Goal: Task Accomplishment & Management: Manage account settings

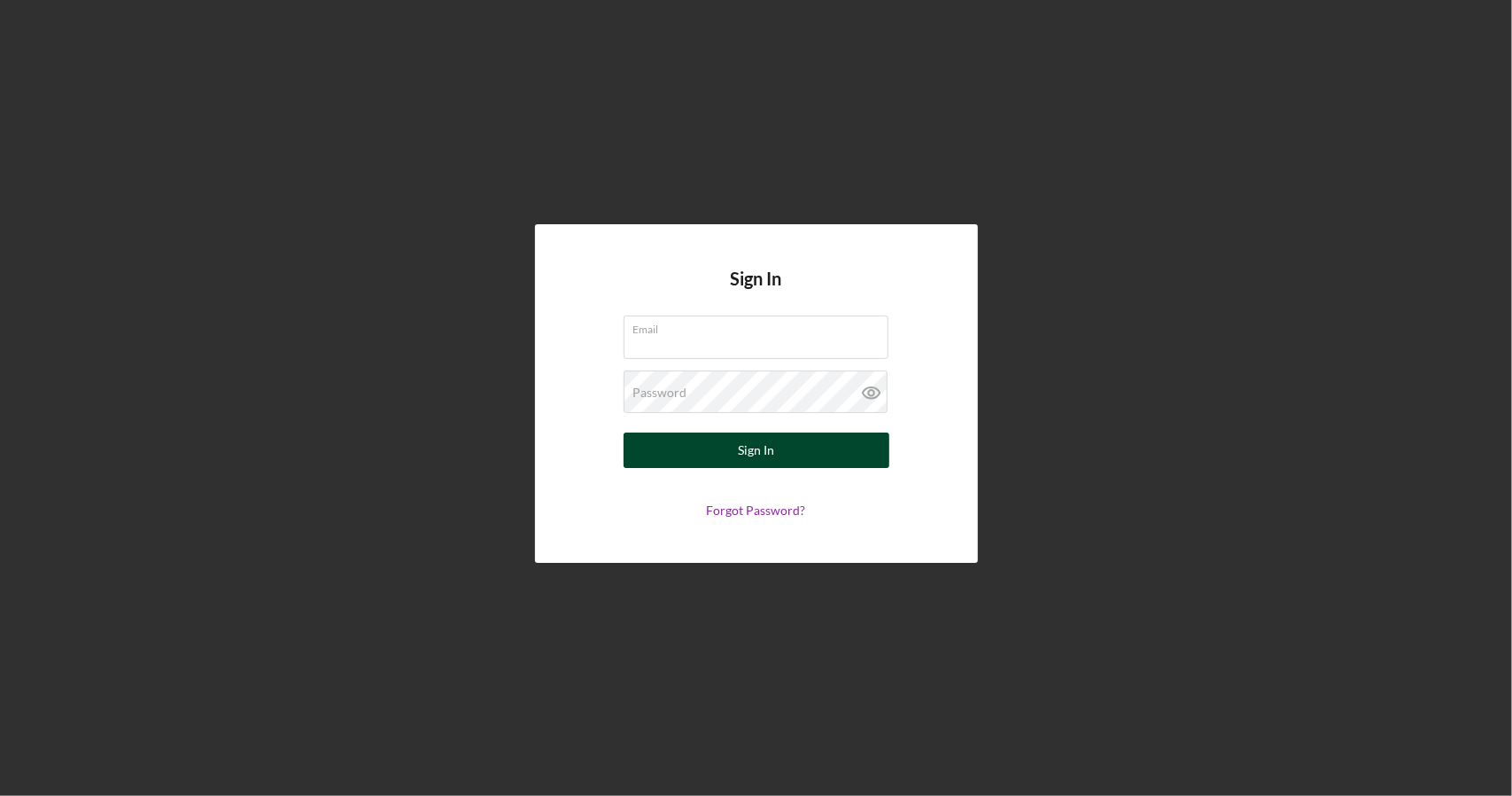
type input "[EMAIL_ADDRESS][DOMAIN_NAME]"
click at [757, 440] on div "Sign In" at bounding box center [756, 450] width 36 height 35
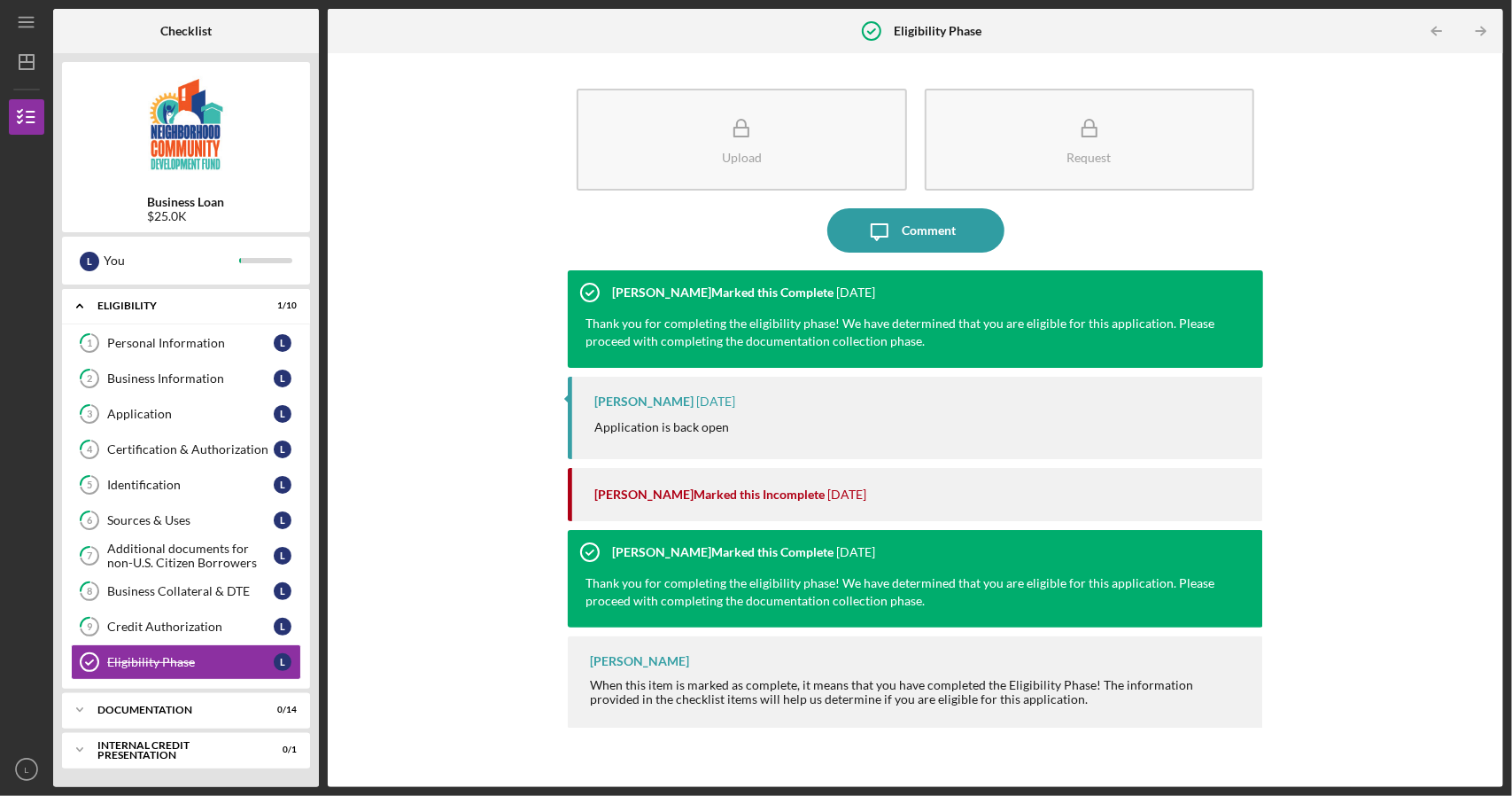
click at [669, 442] on div "[PERSON_NAME] [DATE] Application is back open" at bounding box center [914, 417] width 694 height 82
click at [95, 711] on icon "Icon/Expander" at bounding box center [80, 709] width 35 height 35
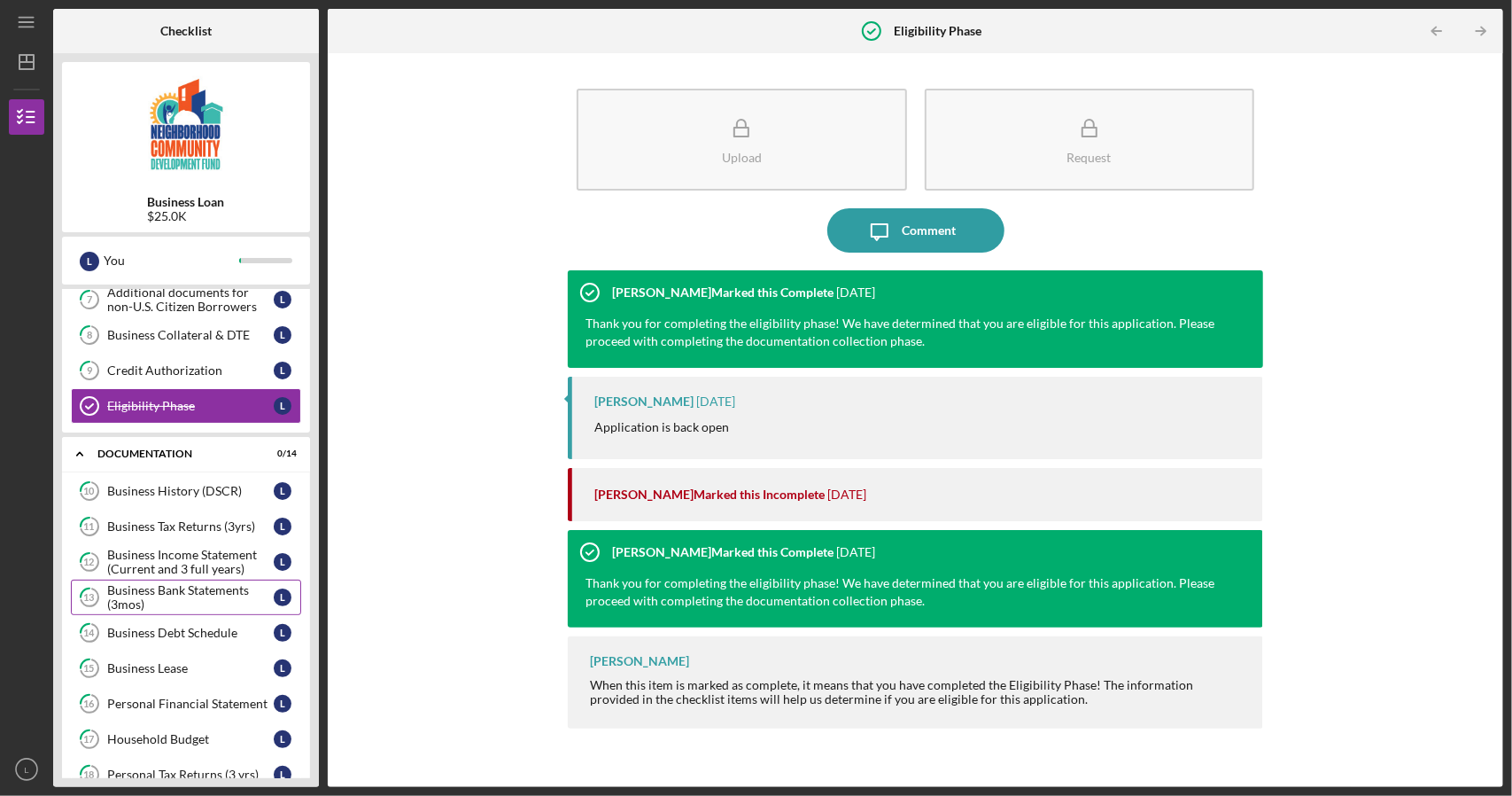
scroll to position [257, 0]
click at [223, 490] on div "Business History (DSCR)" at bounding box center [190, 490] width 167 height 14
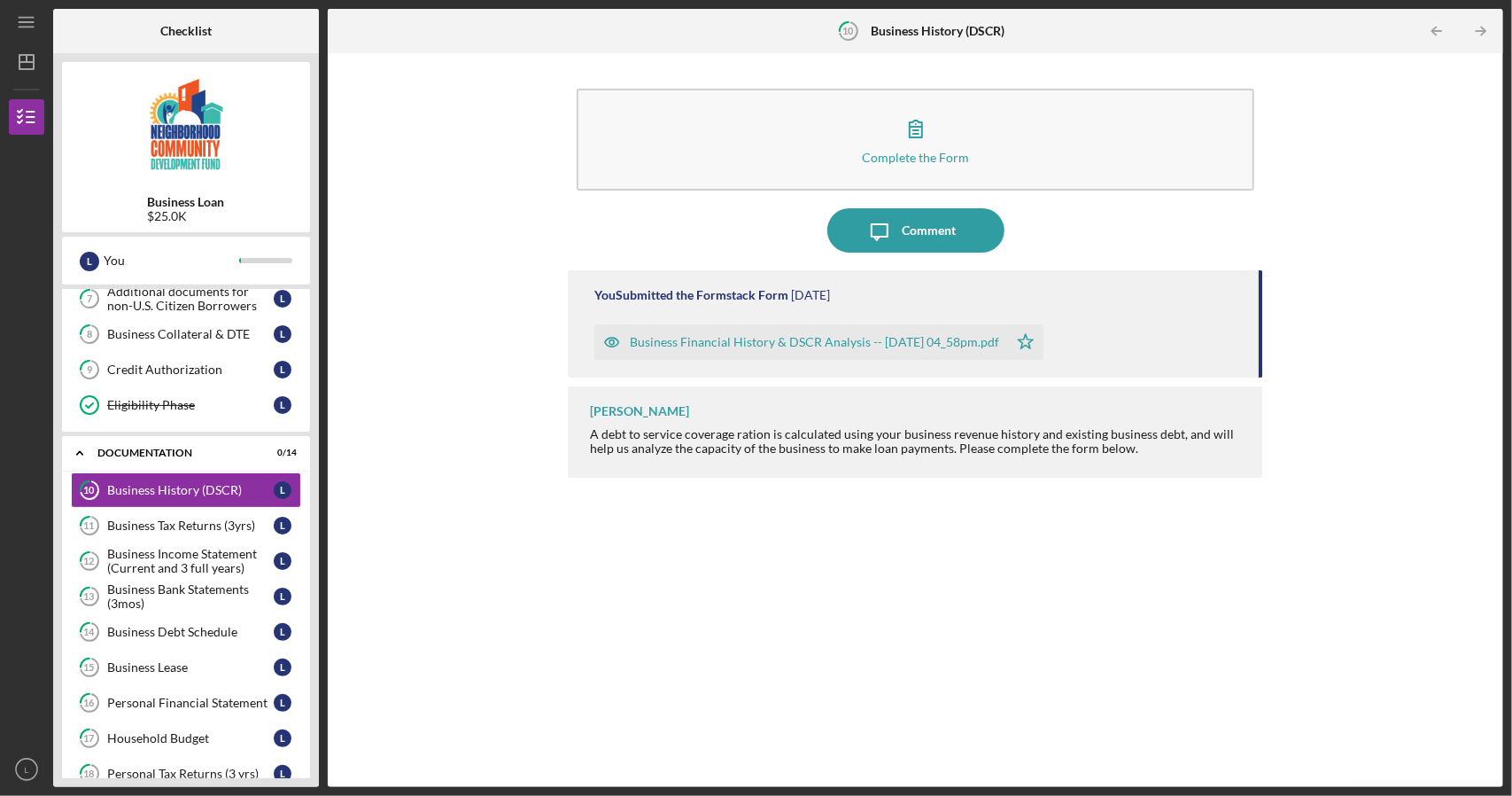
click at [740, 340] on div "Business Financial History & DSCR Analysis -- [DATE] 04_58pm.pdf" at bounding box center [815, 342] width 369 height 14
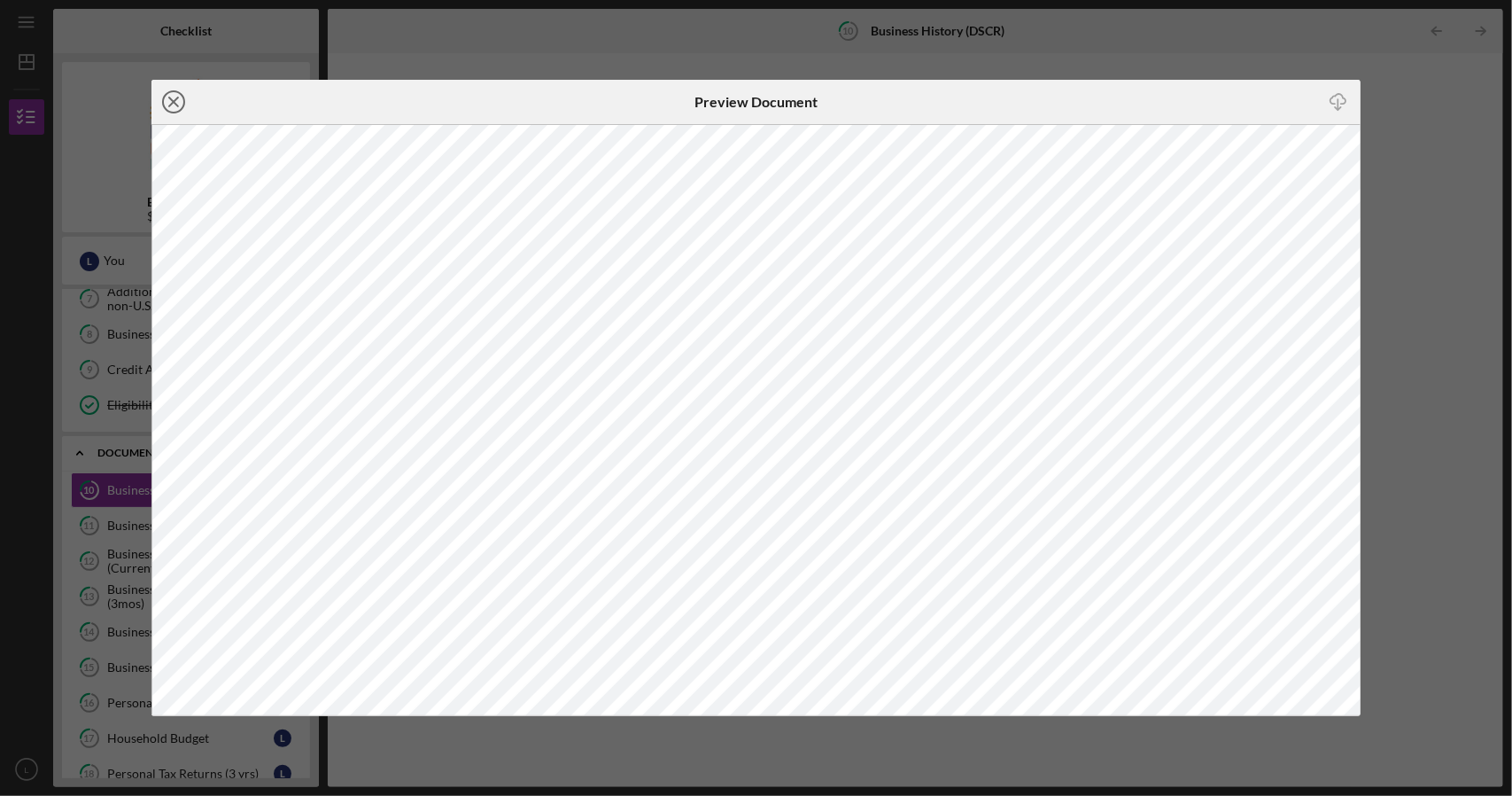
click at [178, 112] on icon "Icon/Close" at bounding box center [173, 101] width 44 height 44
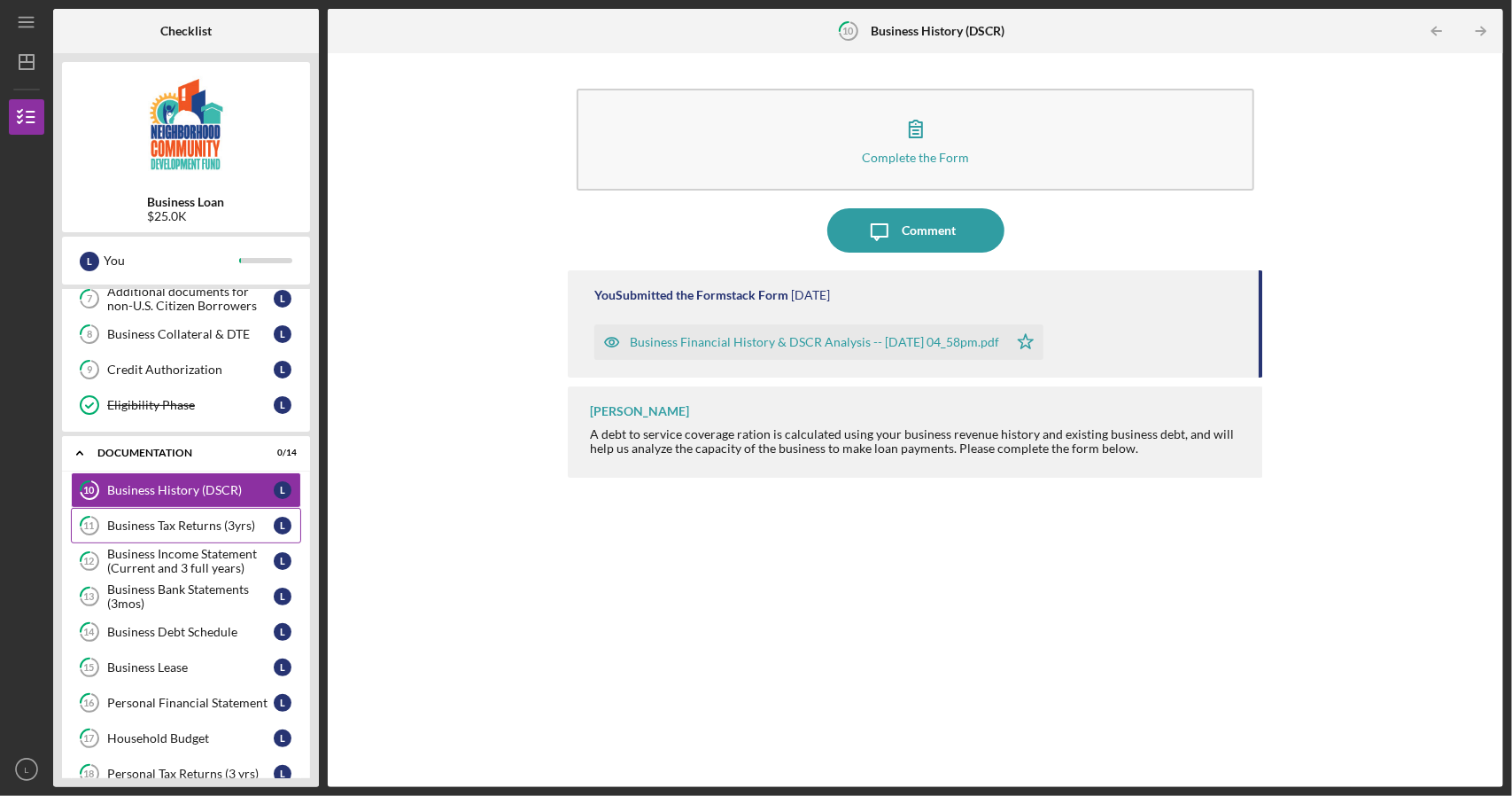
click at [244, 518] on div "Business Tax Returns (3yrs)" at bounding box center [190, 525] width 167 height 14
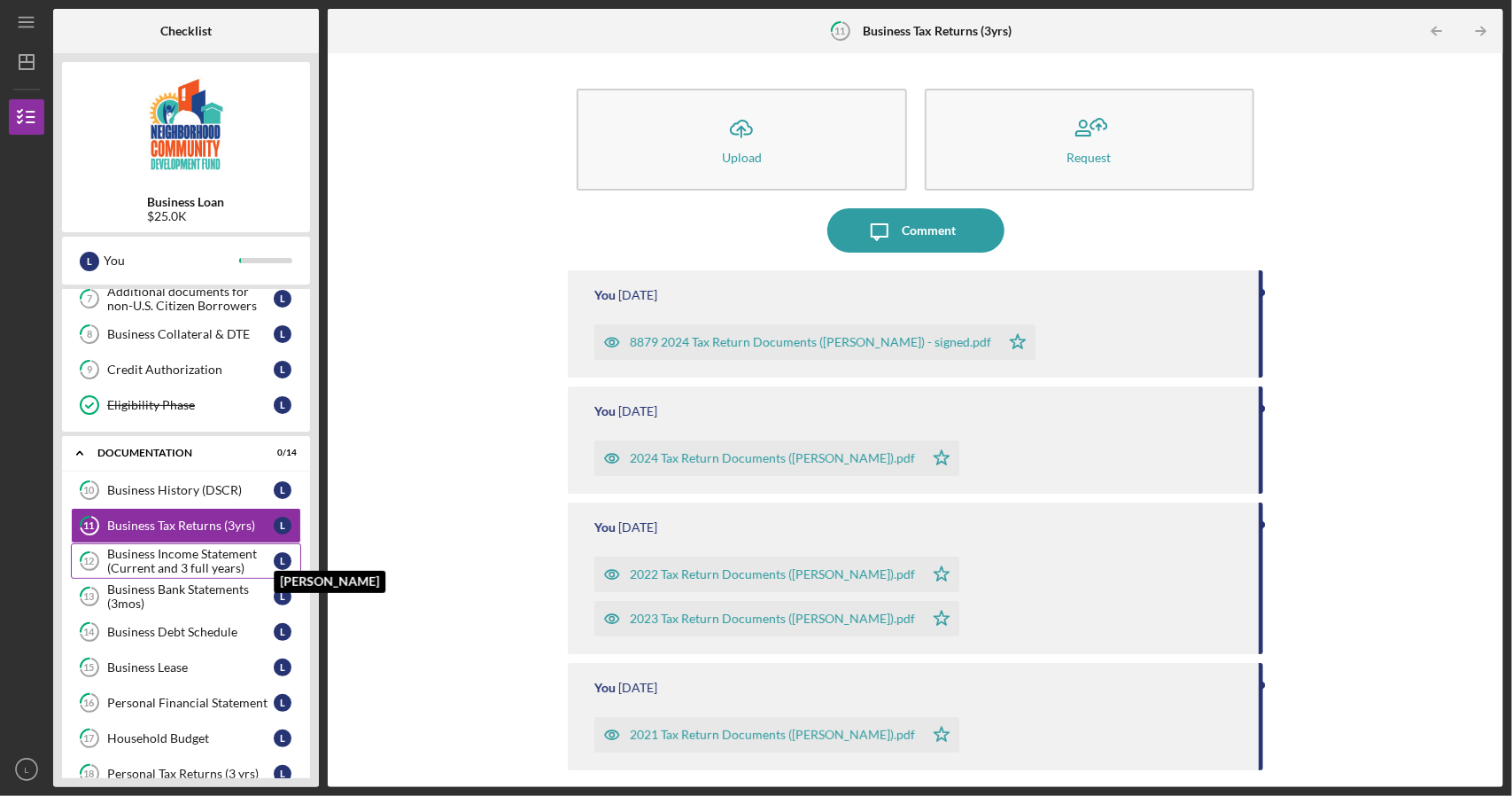
click at [283, 552] on div "L" at bounding box center [282, 561] width 18 height 18
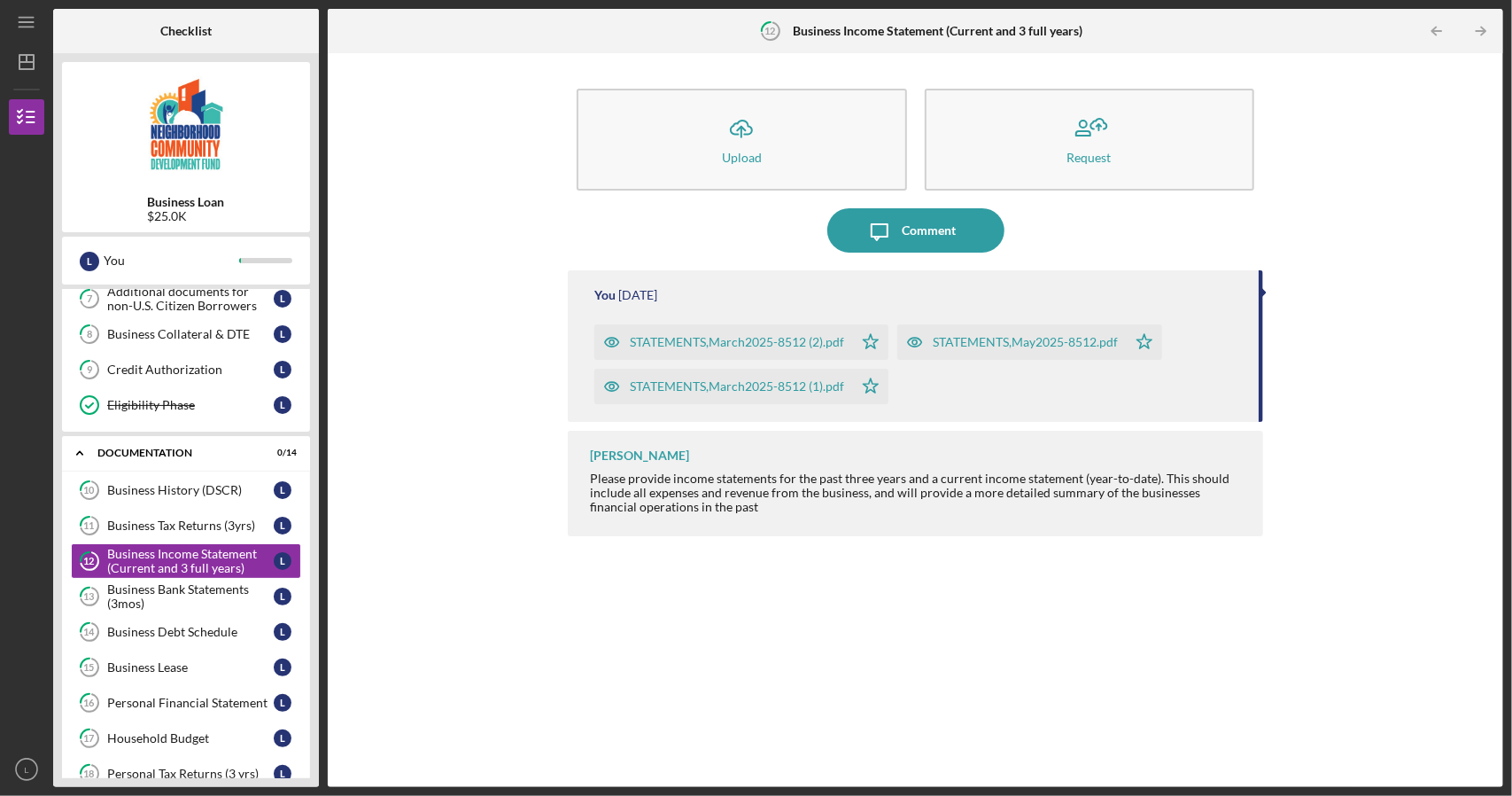
click at [441, 506] on div "Icon/Upload Upload Request Icon/Message Comment You [DATE] STATEMENTS,March2025…" at bounding box center [915, 420] width 1158 height 716
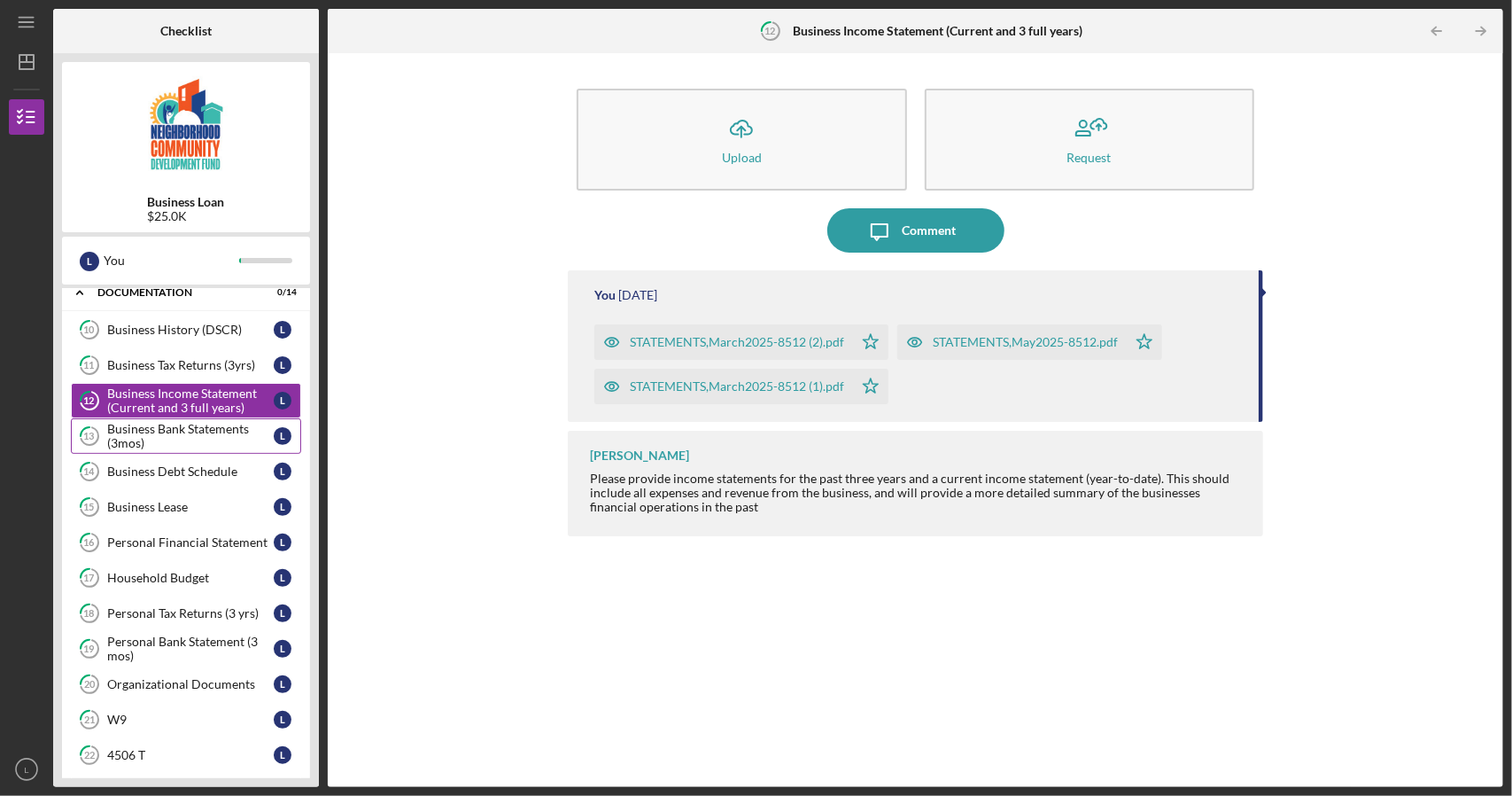
scroll to position [422, 0]
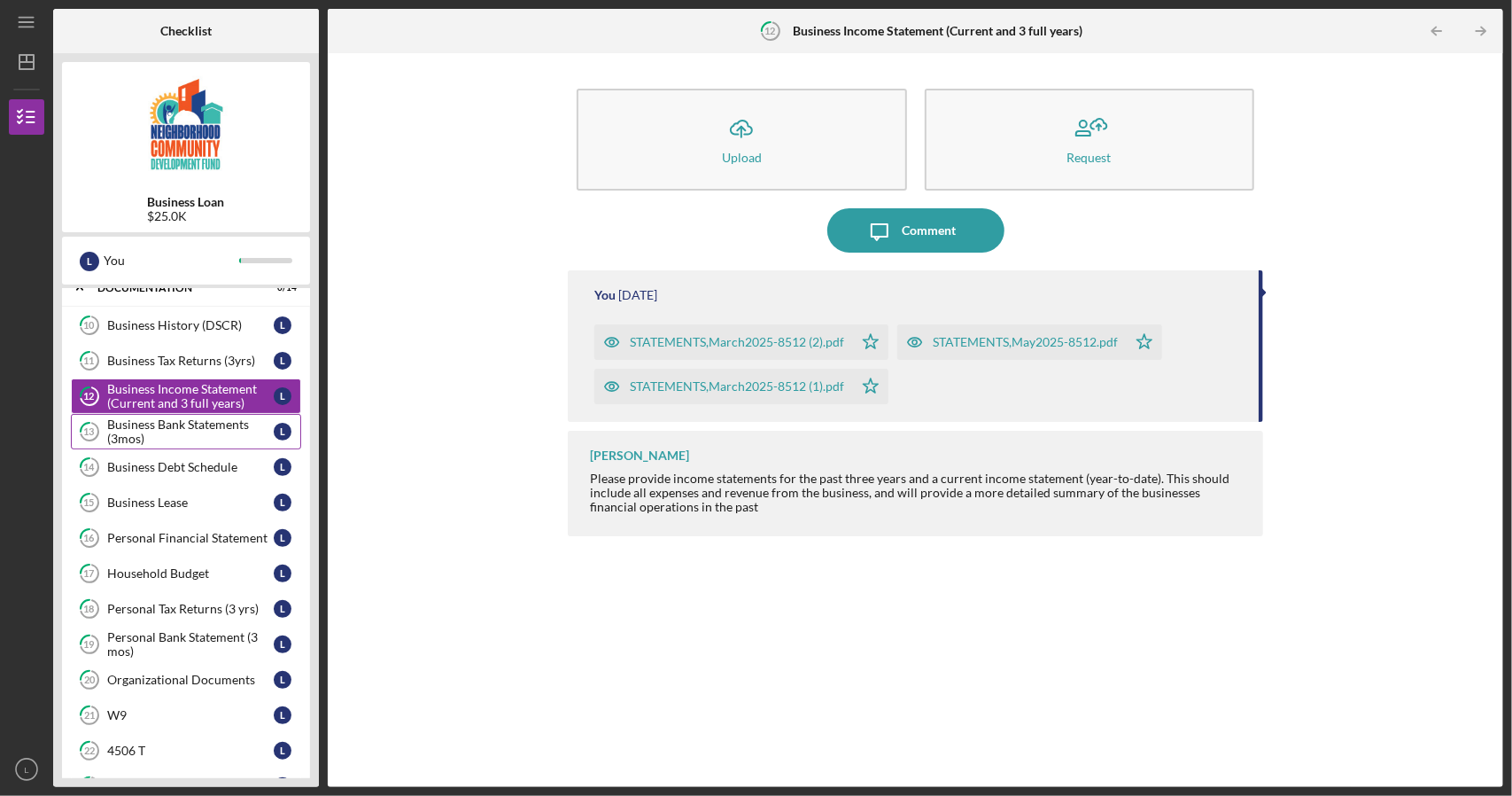
click at [228, 430] on div "Business Bank Statements (3mos)" at bounding box center [190, 431] width 167 height 28
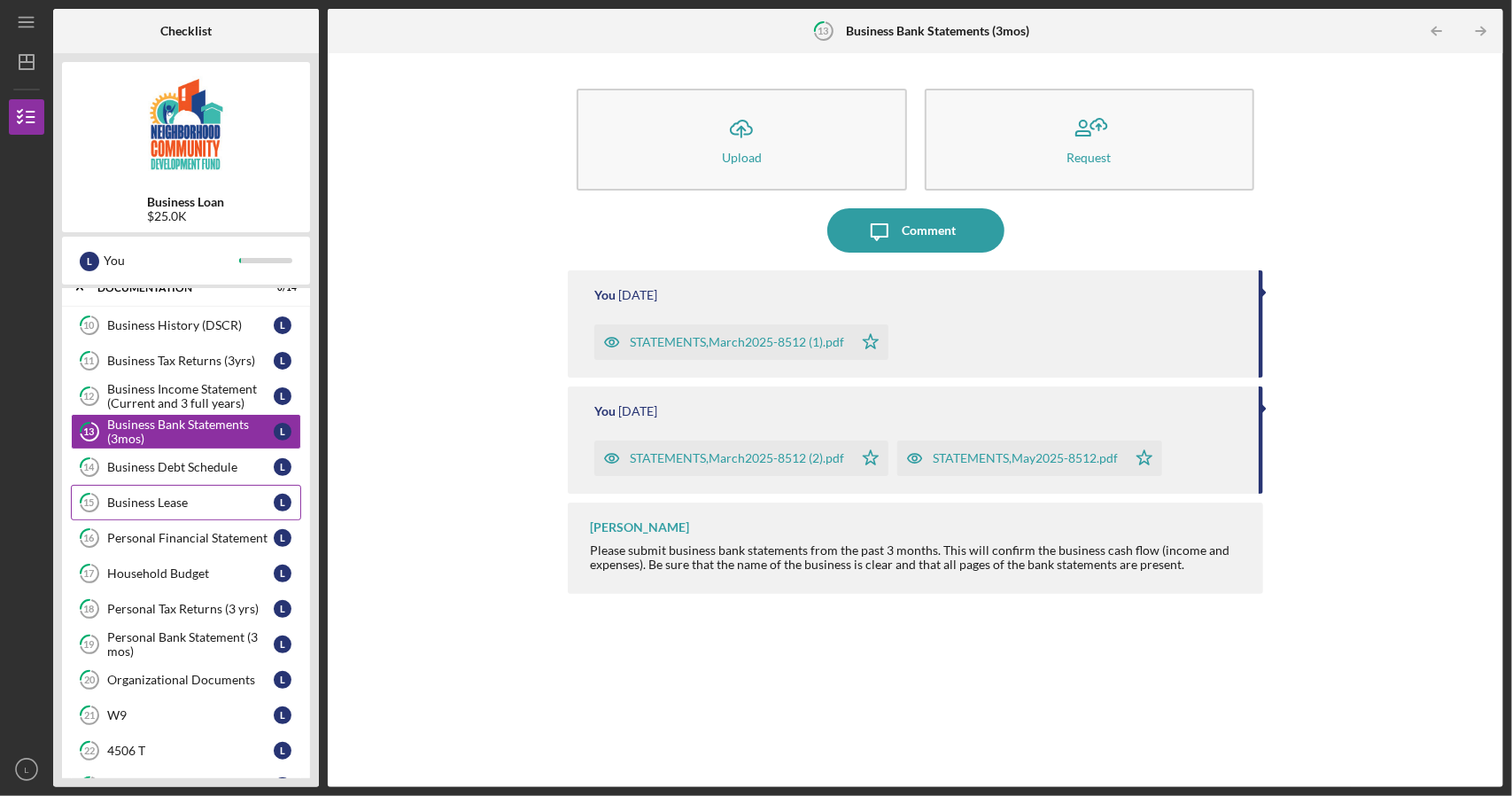
click at [218, 484] on link "15 Business Lease L" at bounding box center [186, 502] width 230 height 35
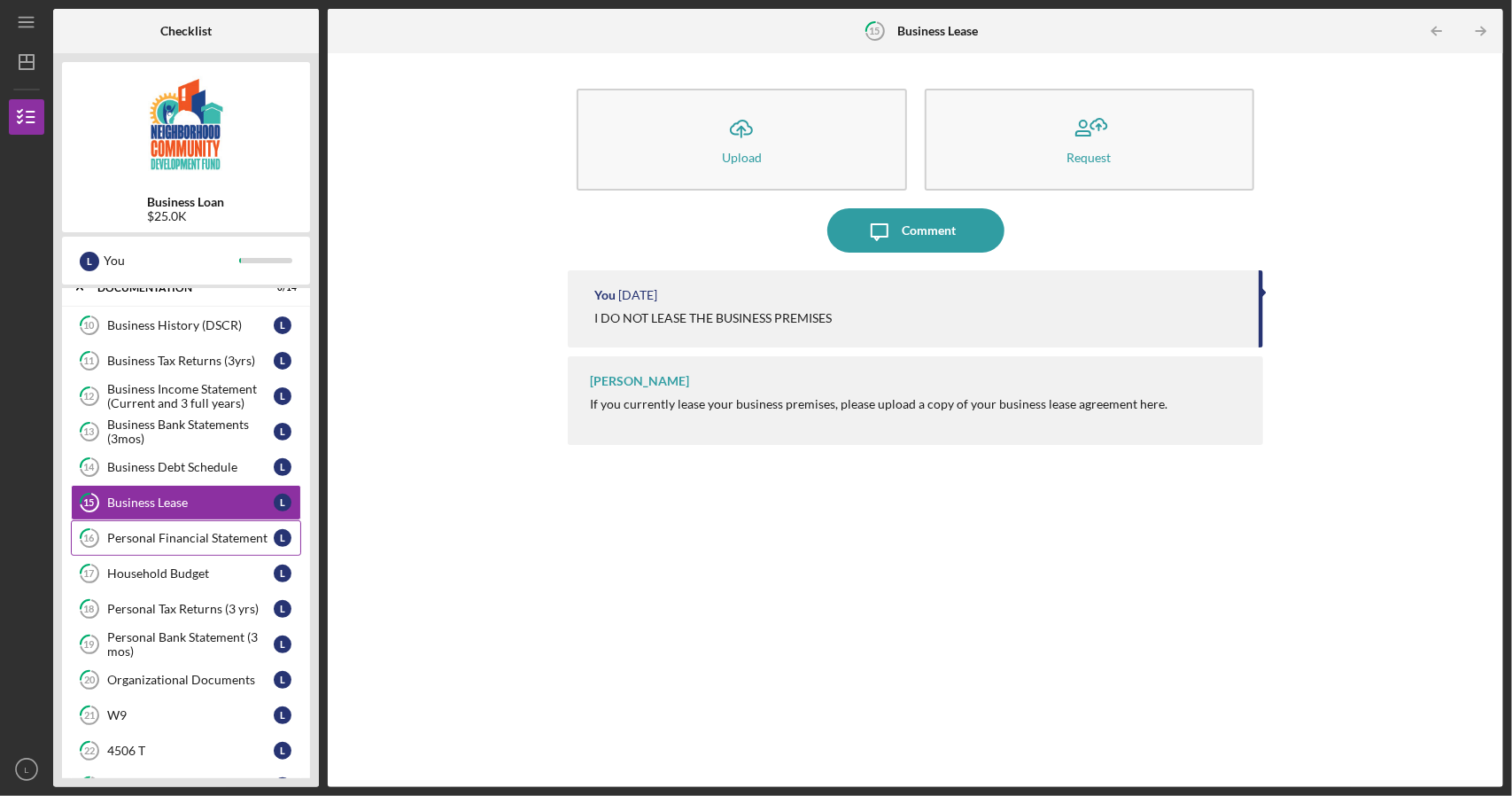
click at [197, 532] on div "Personal Financial Statement" at bounding box center [190, 538] width 167 height 14
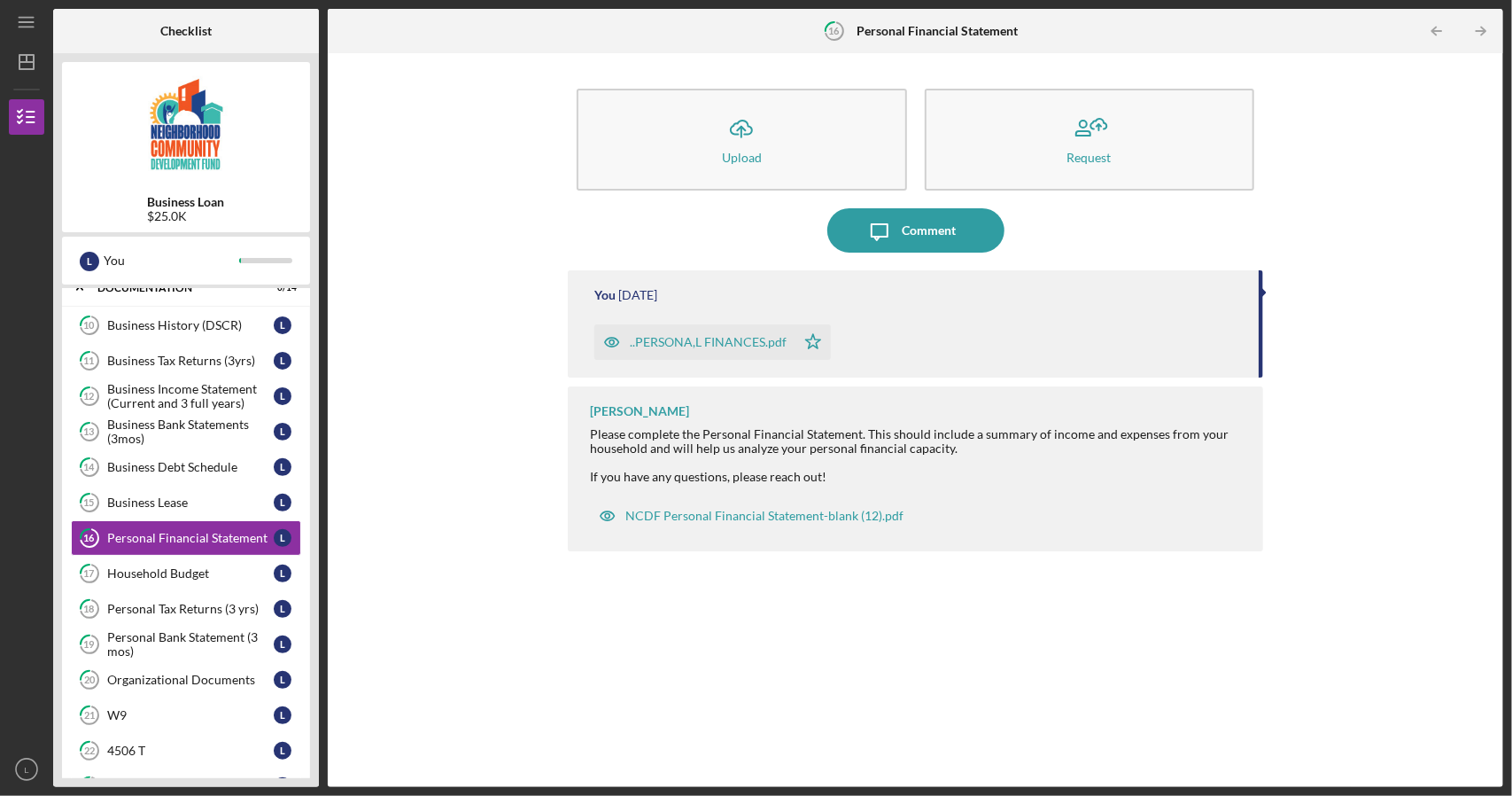
click at [645, 340] on div "..PERSONA,L FINANCES.pdf" at bounding box center [708, 342] width 157 height 14
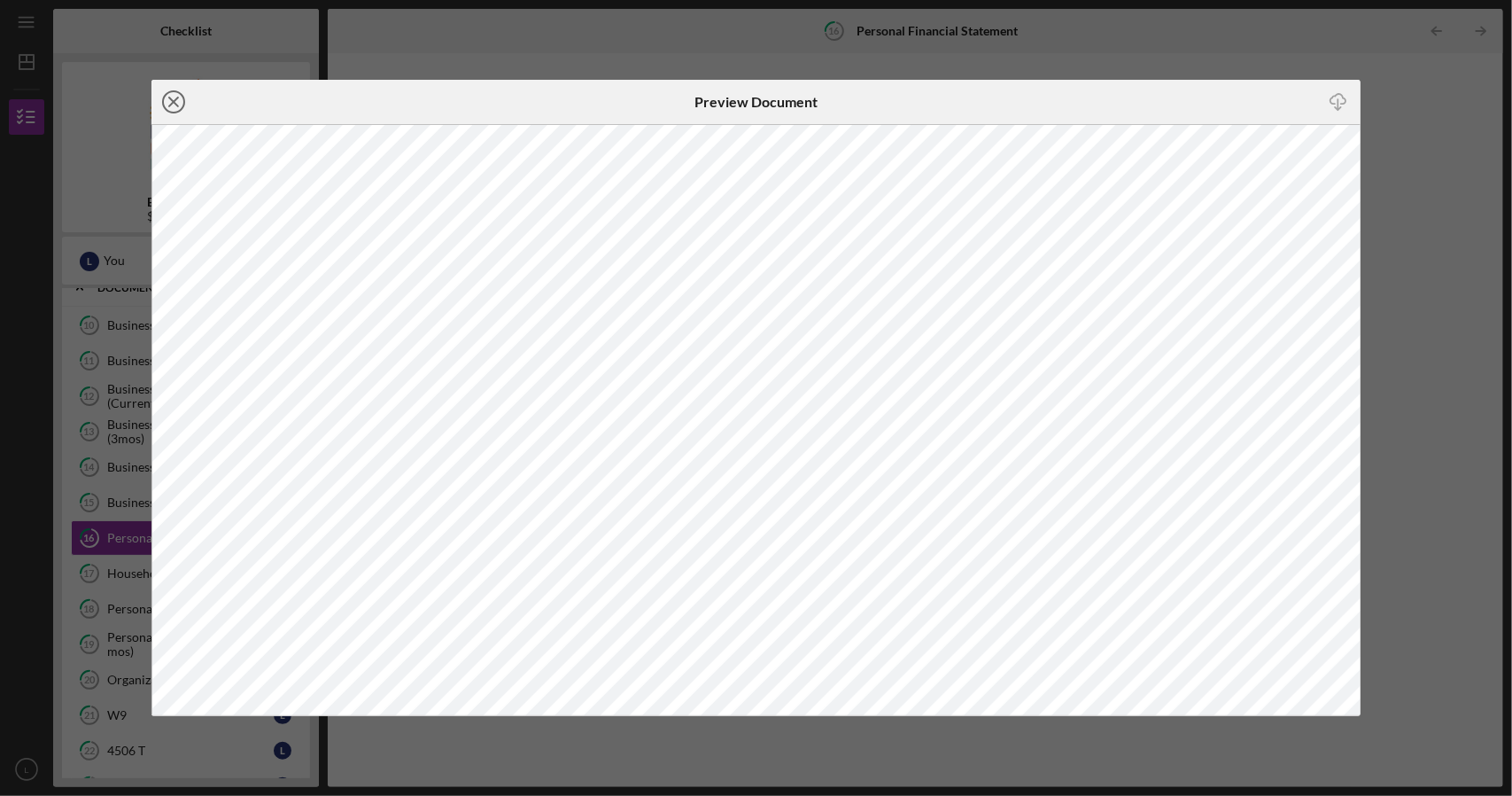
click at [171, 101] on line at bounding box center [174, 102] width 9 height 9
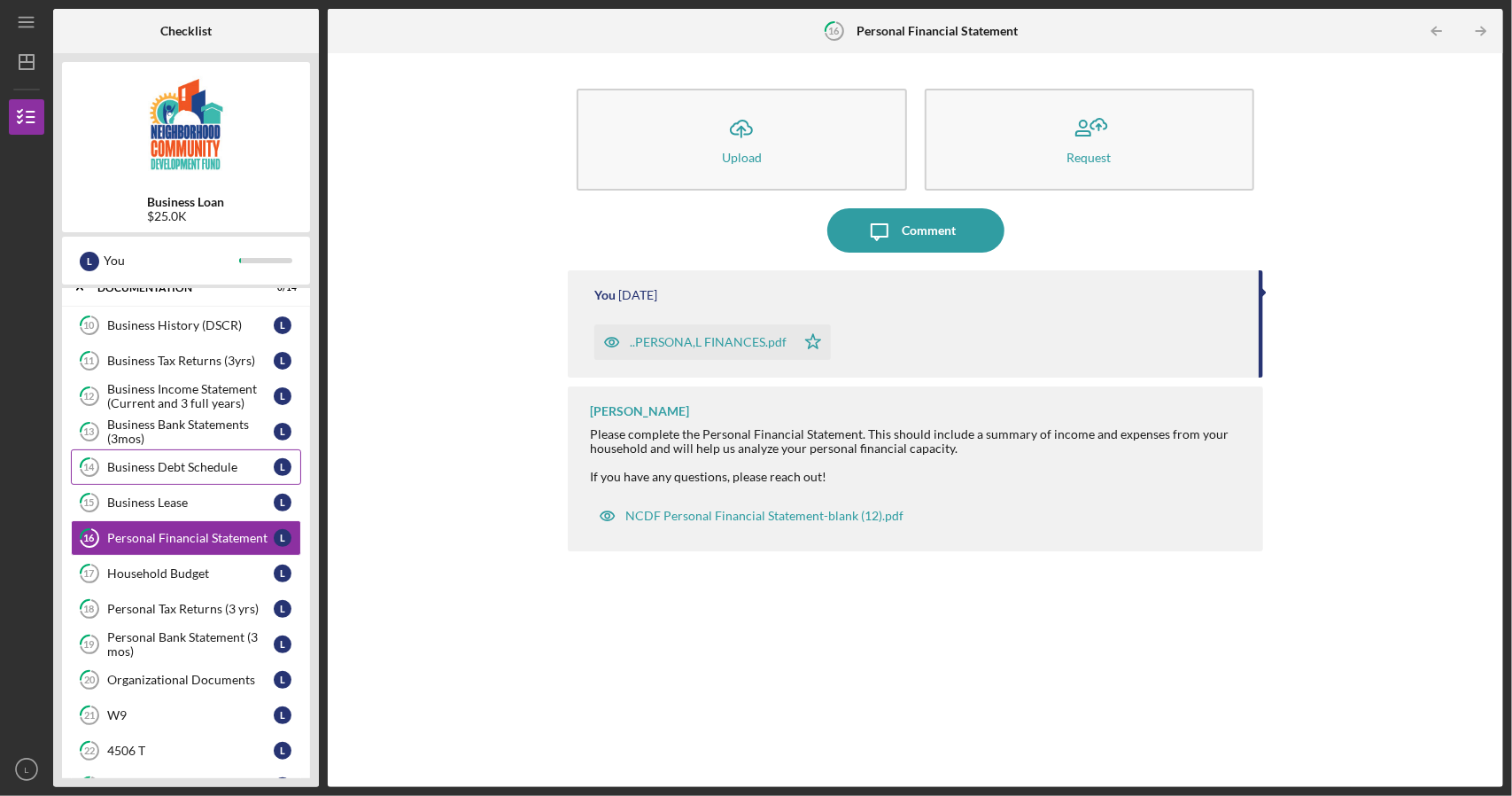
scroll to position [490, 0]
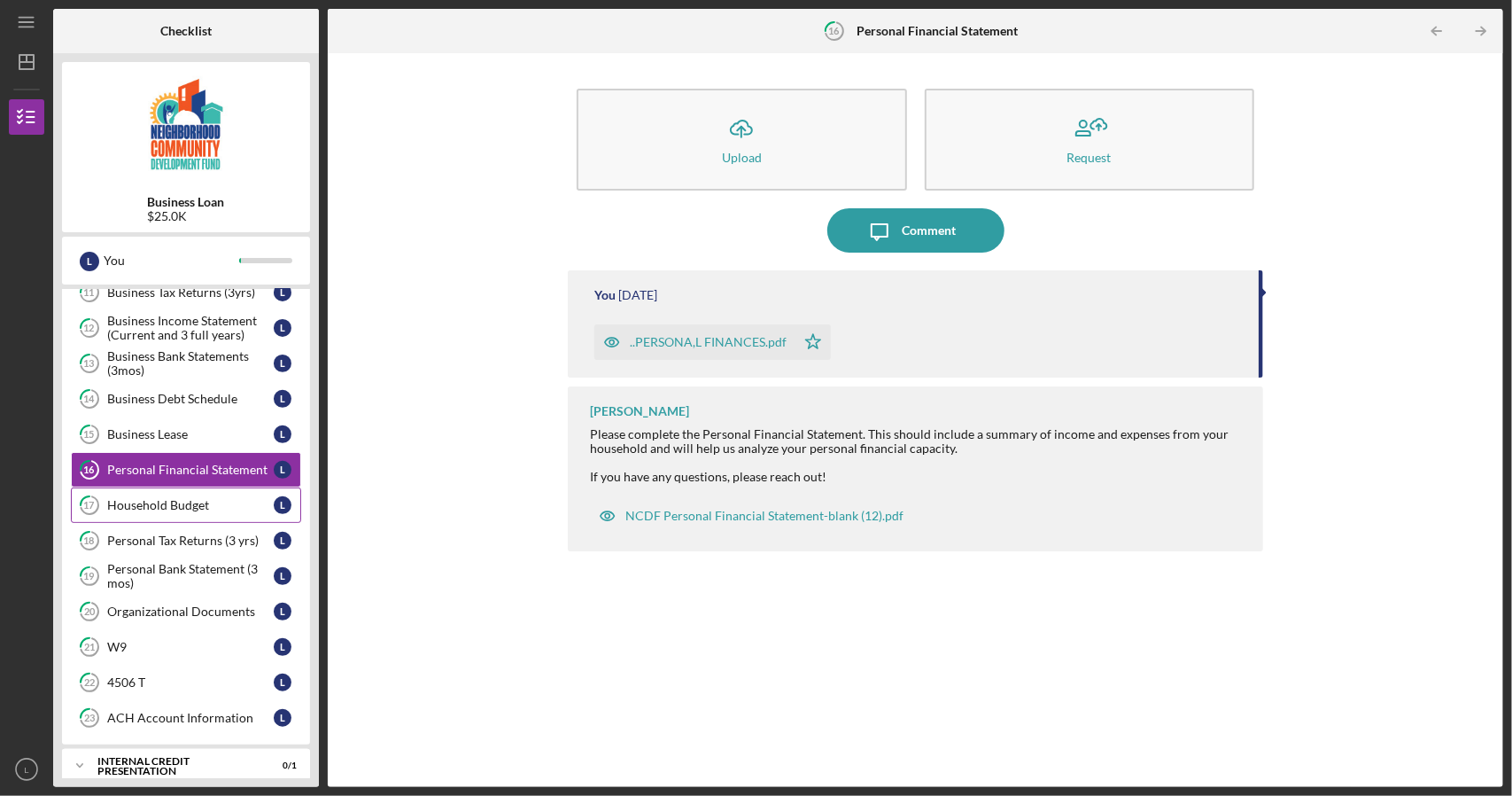
click at [182, 498] on div "Household Budget" at bounding box center [190, 505] width 167 height 14
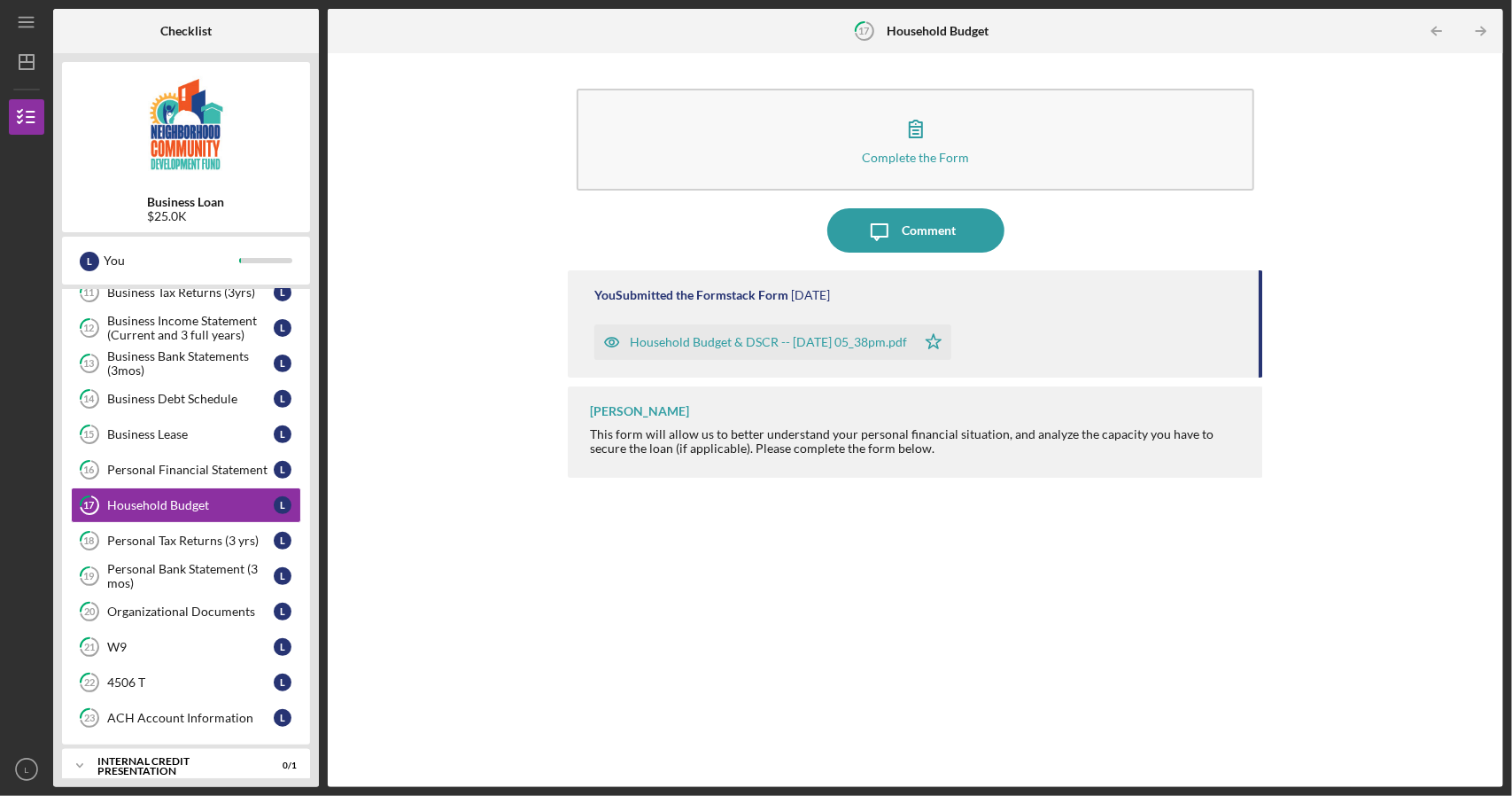
click at [656, 350] on div "Household Budget & DSCR -- [DATE] 05_38pm.pdf" at bounding box center [755, 341] width 321 height 35
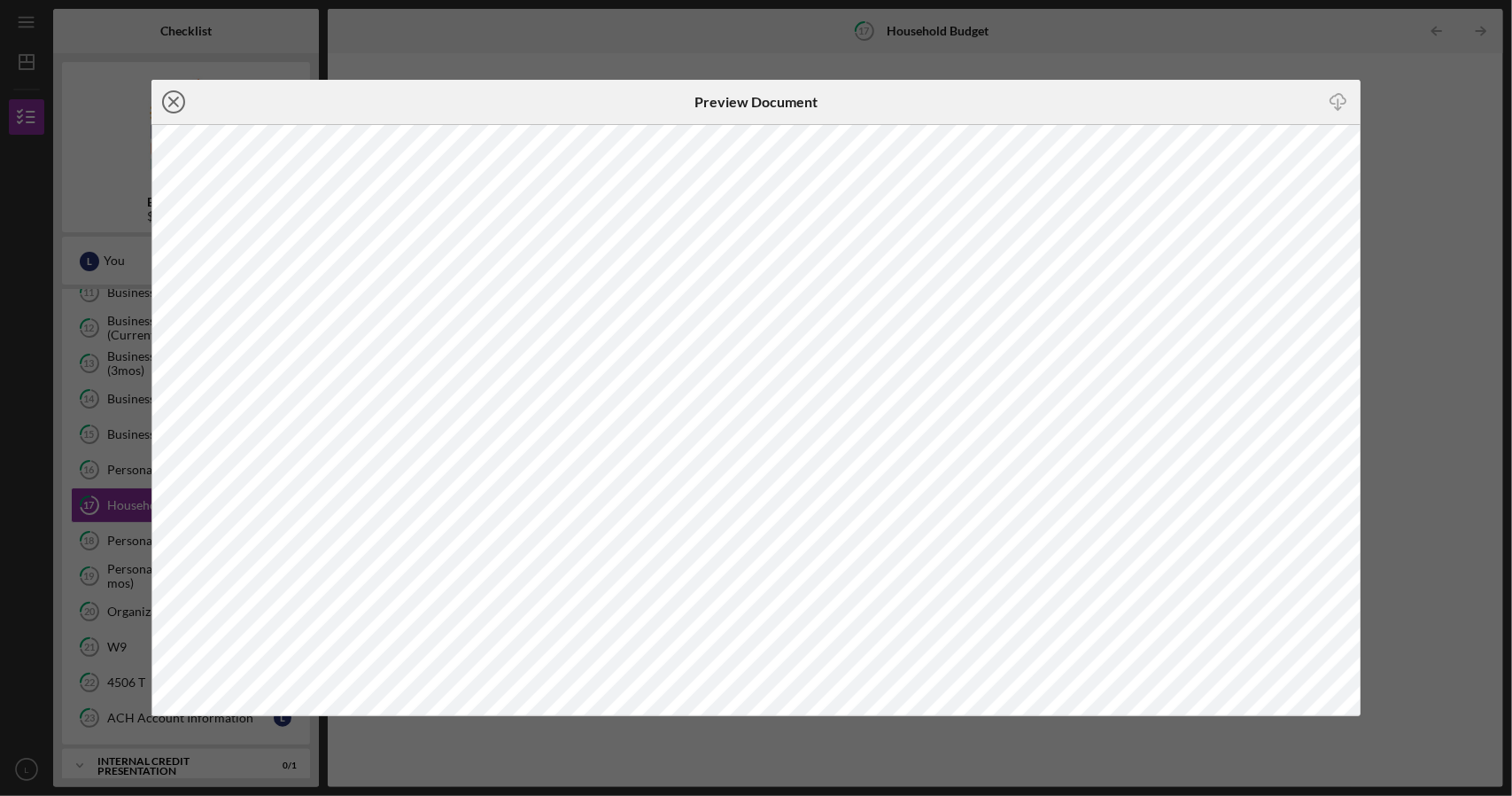
click at [181, 103] on icon "Icon/Close" at bounding box center [173, 101] width 44 height 44
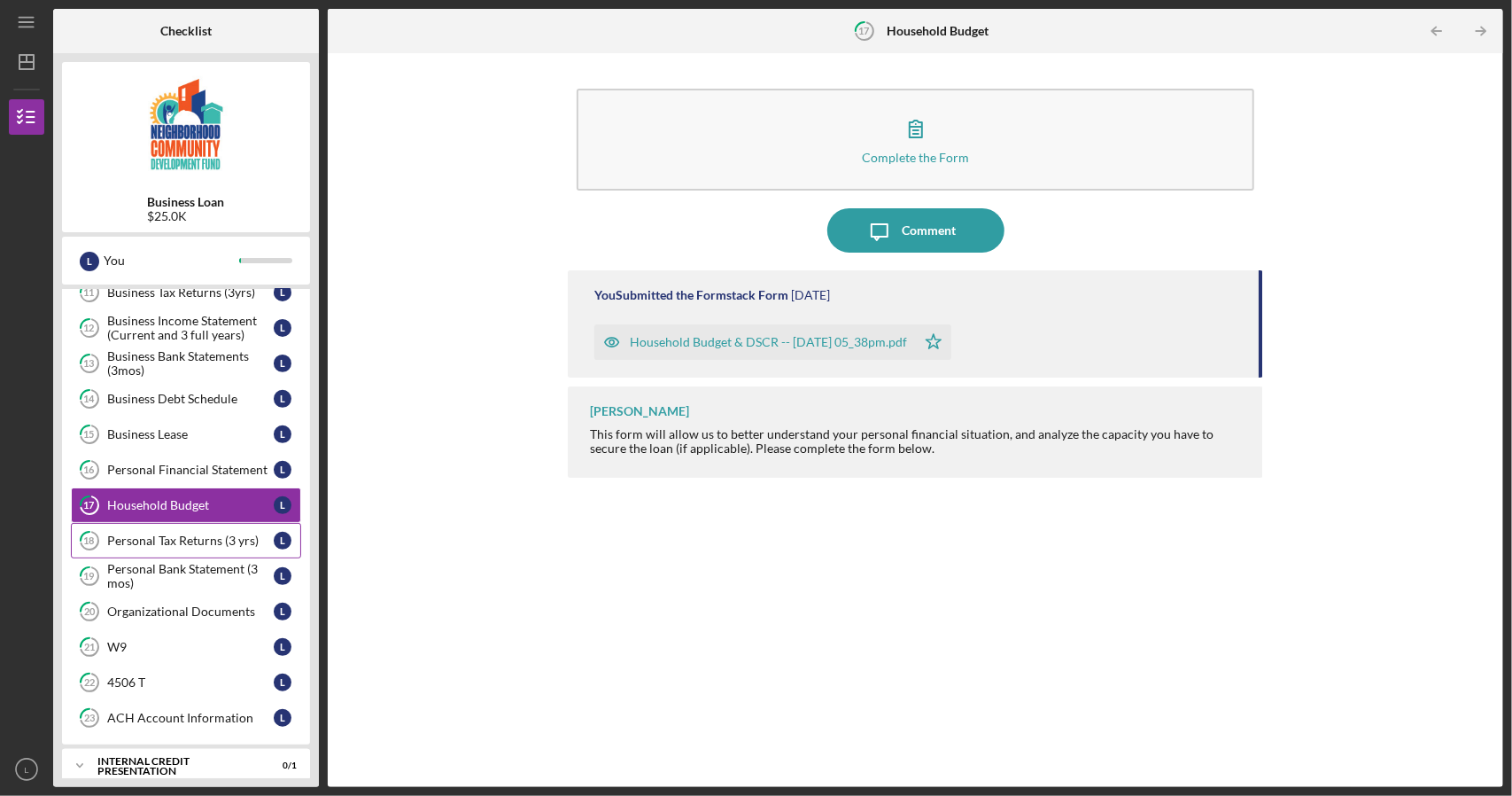
click at [228, 538] on link "18 Personal Tax Returns (3 yrs) L" at bounding box center [186, 540] width 230 height 35
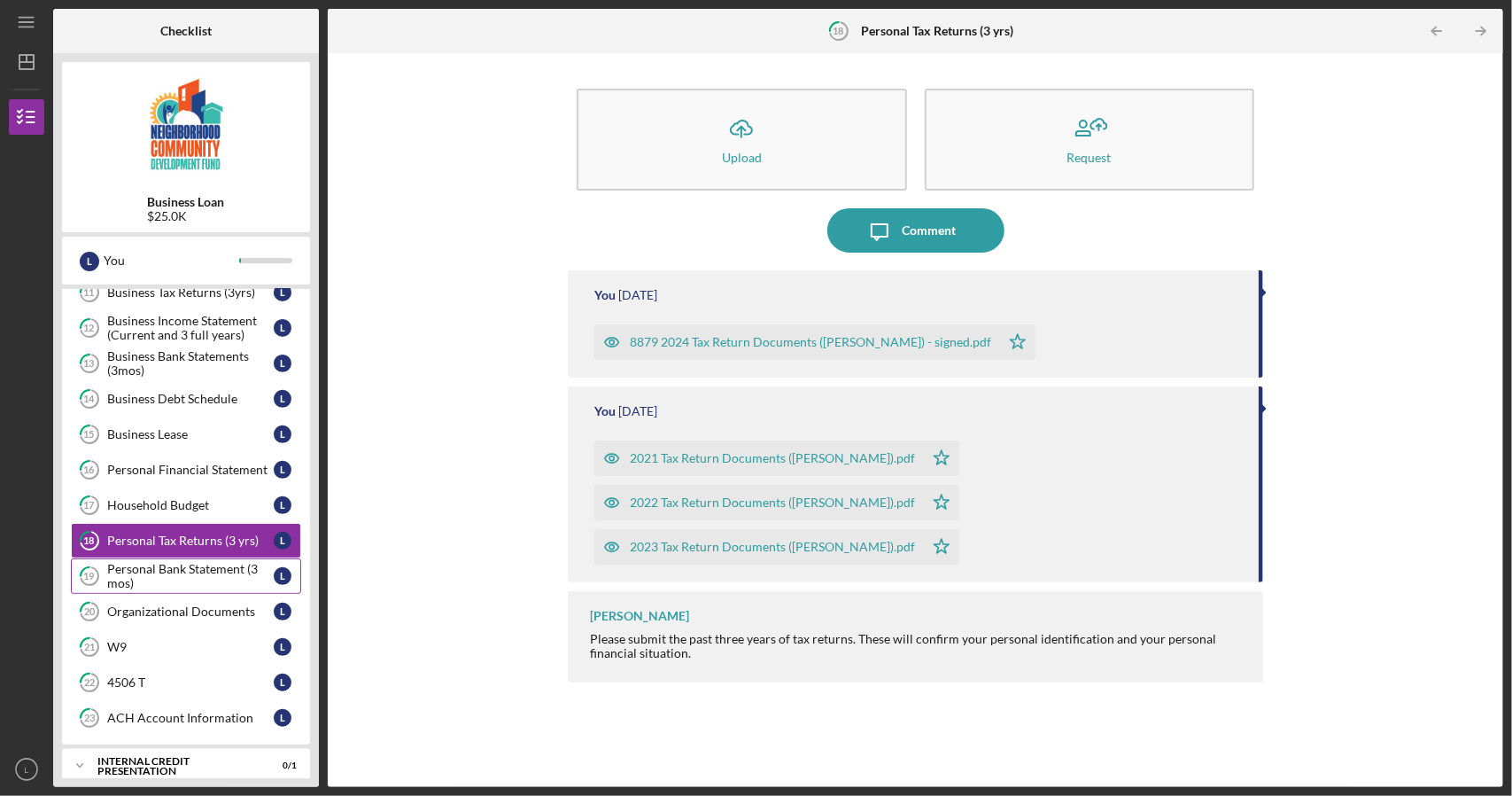
click at [234, 561] on div "Personal Bank Statement (3 mos)" at bounding box center [190, 575] width 167 height 28
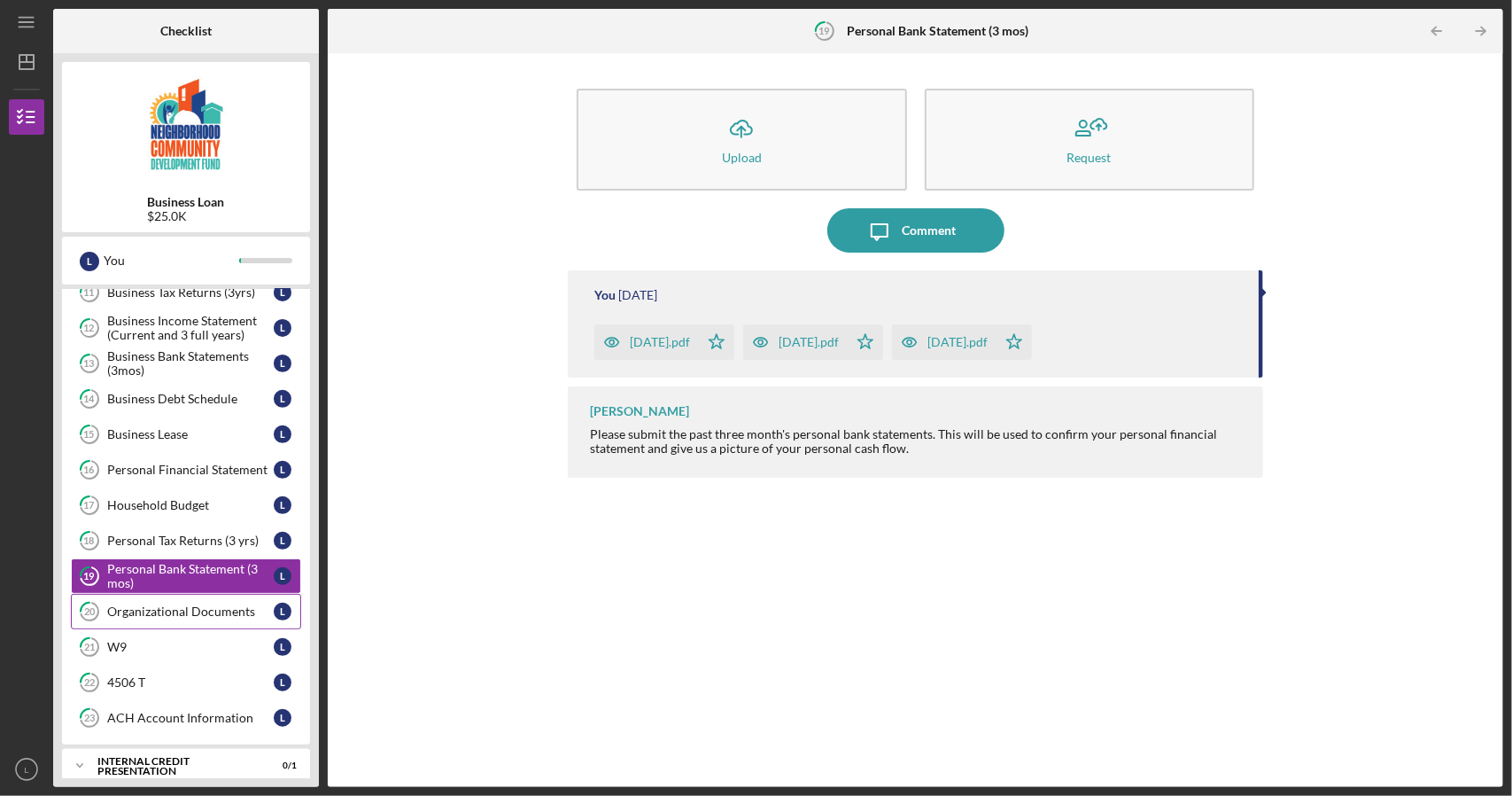
click at [219, 604] on div "Organizational Documents" at bounding box center [190, 611] width 167 height 14
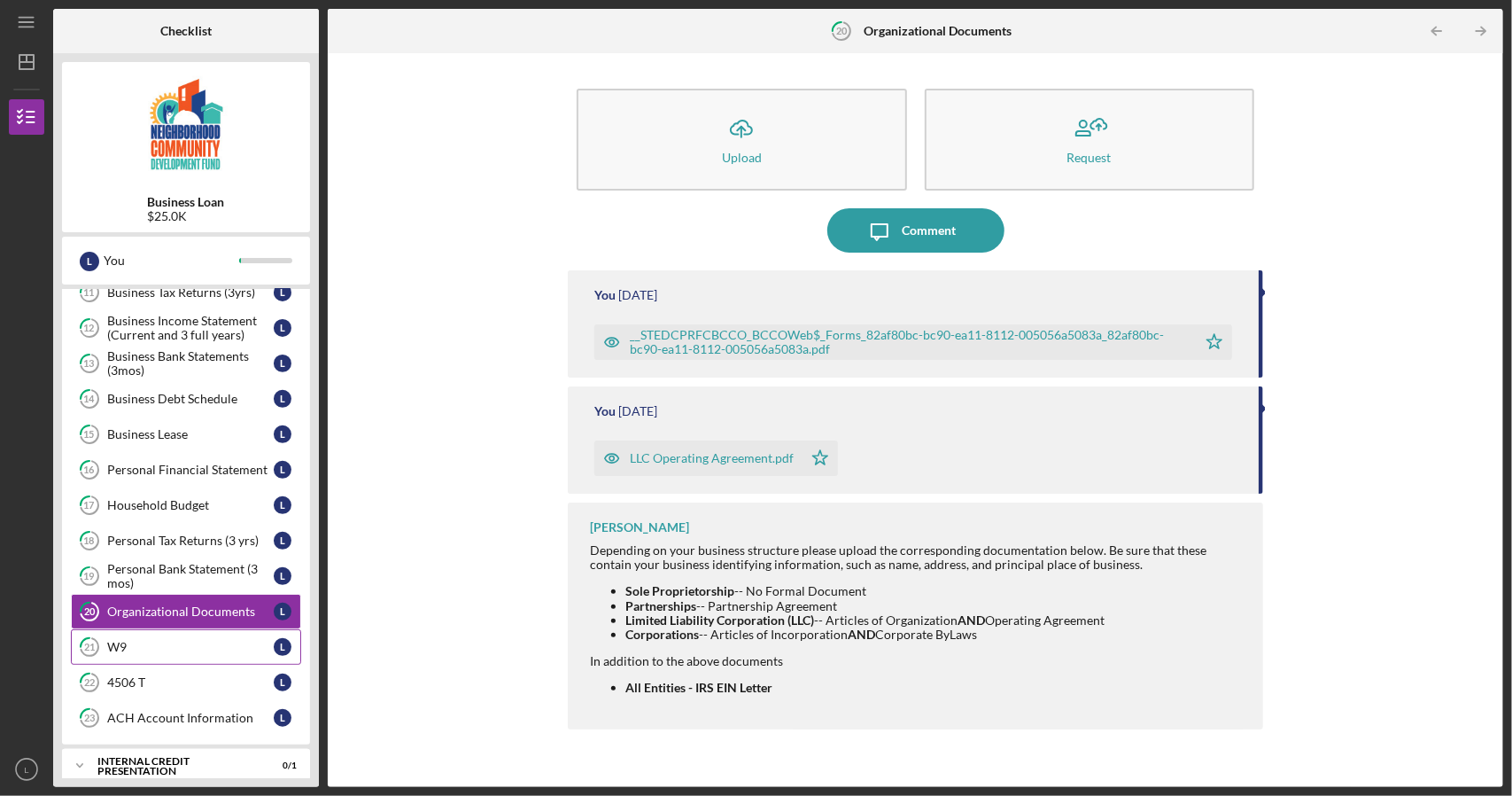
click at [155, 640] on div "W9" at bounding box center [190, 647] width 167 height 14
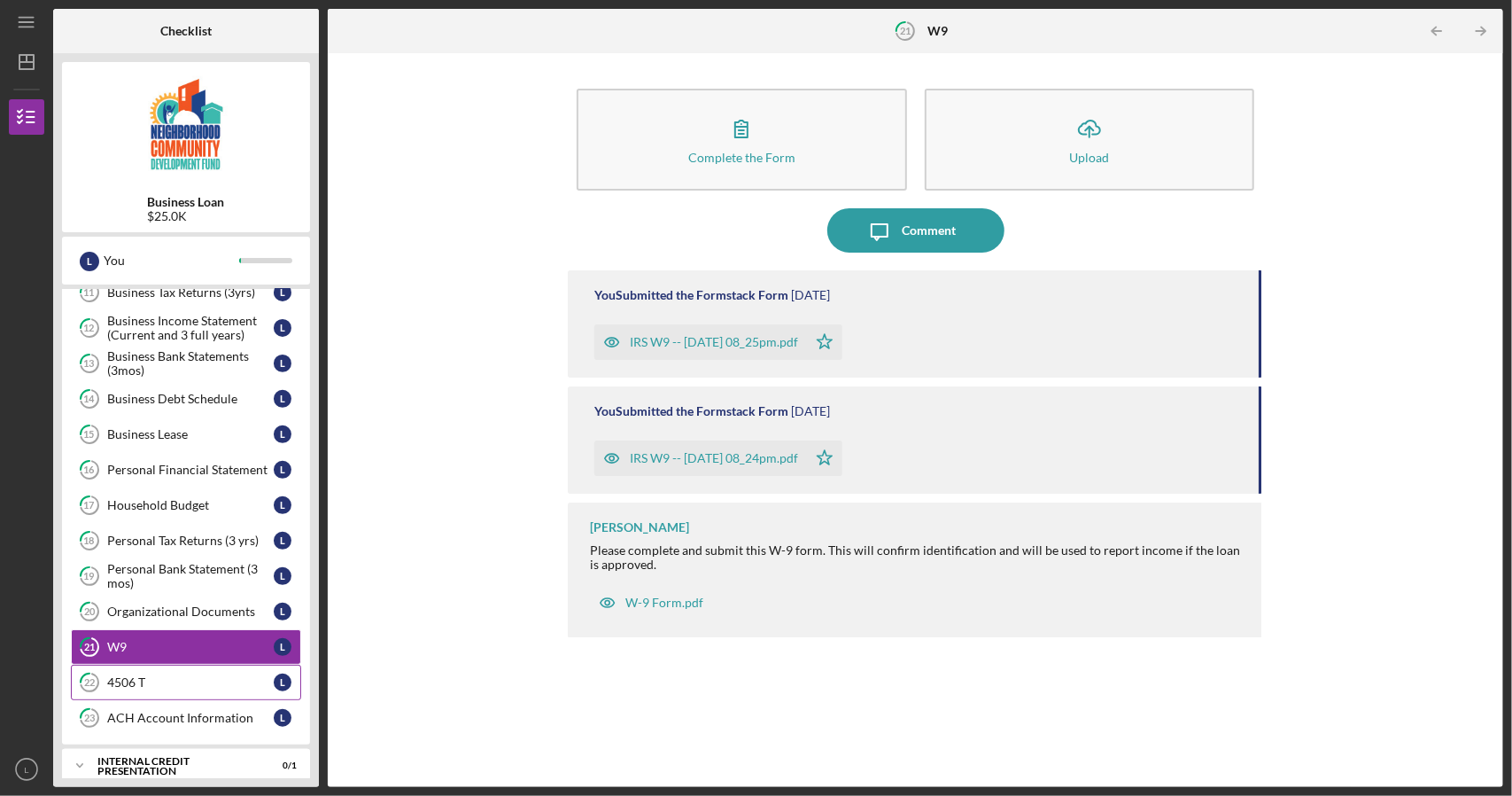
click at [152, 676] on div "4506 T" at bounding box center [190, 683] width 167 height 14
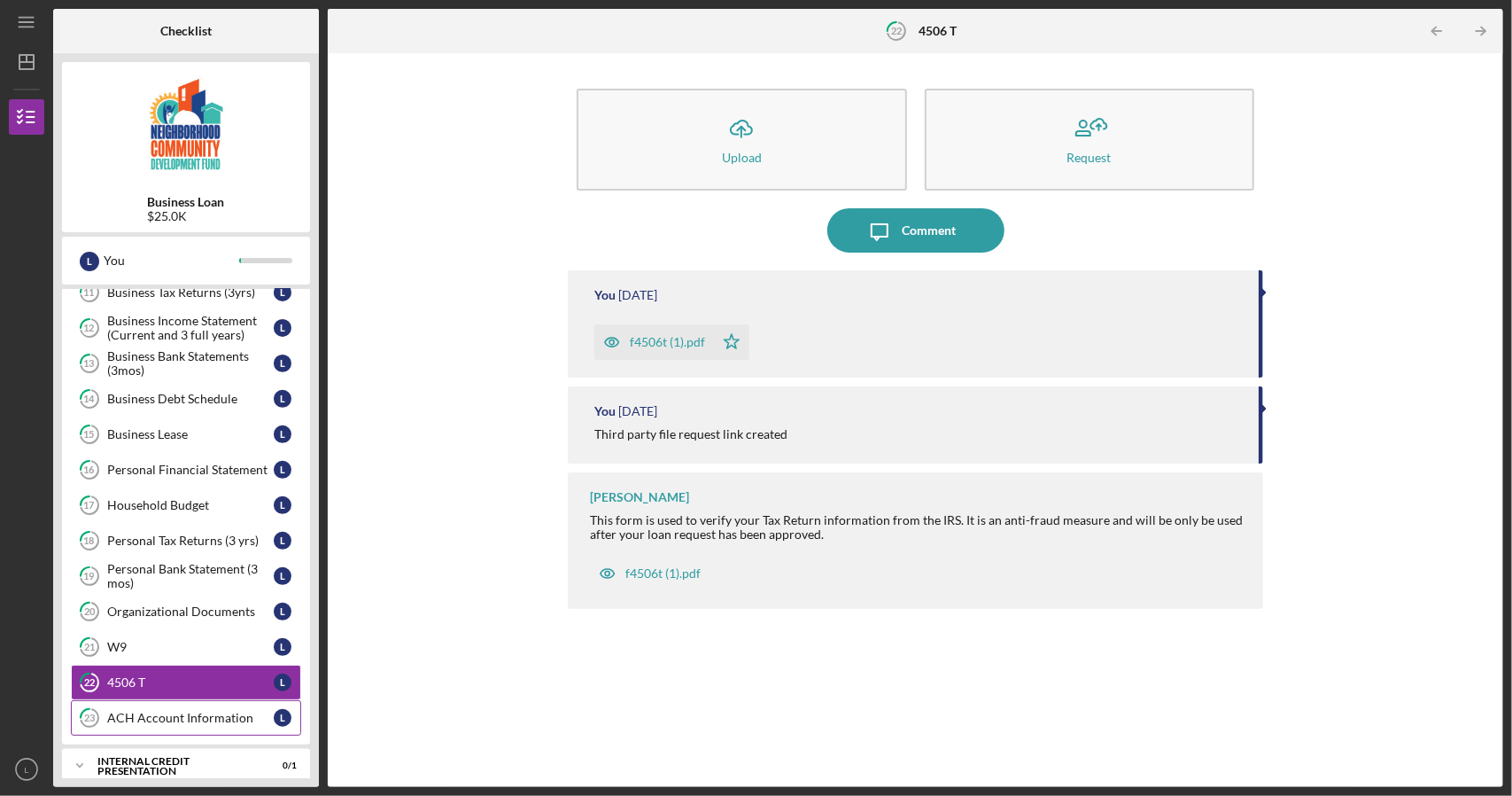
click at [148, 700] on link "23 ACH Account Information L" at bounding box center [186, 717] width 230 height 35
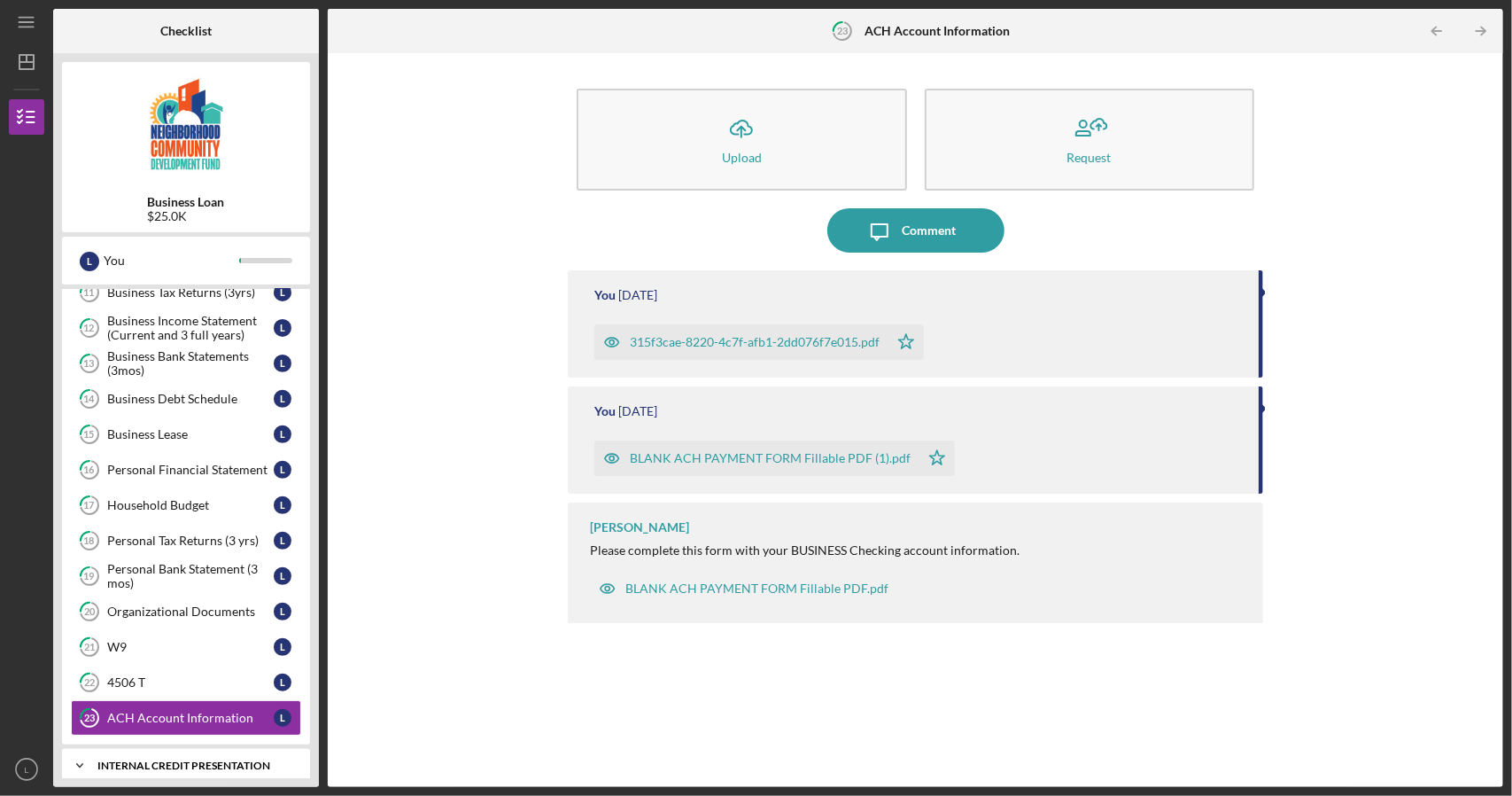
click at [103, 748] on div "Icon/Expander Internal Credit Presentation 0 / 1" at bounding box center [187, 765] width 248 height 35
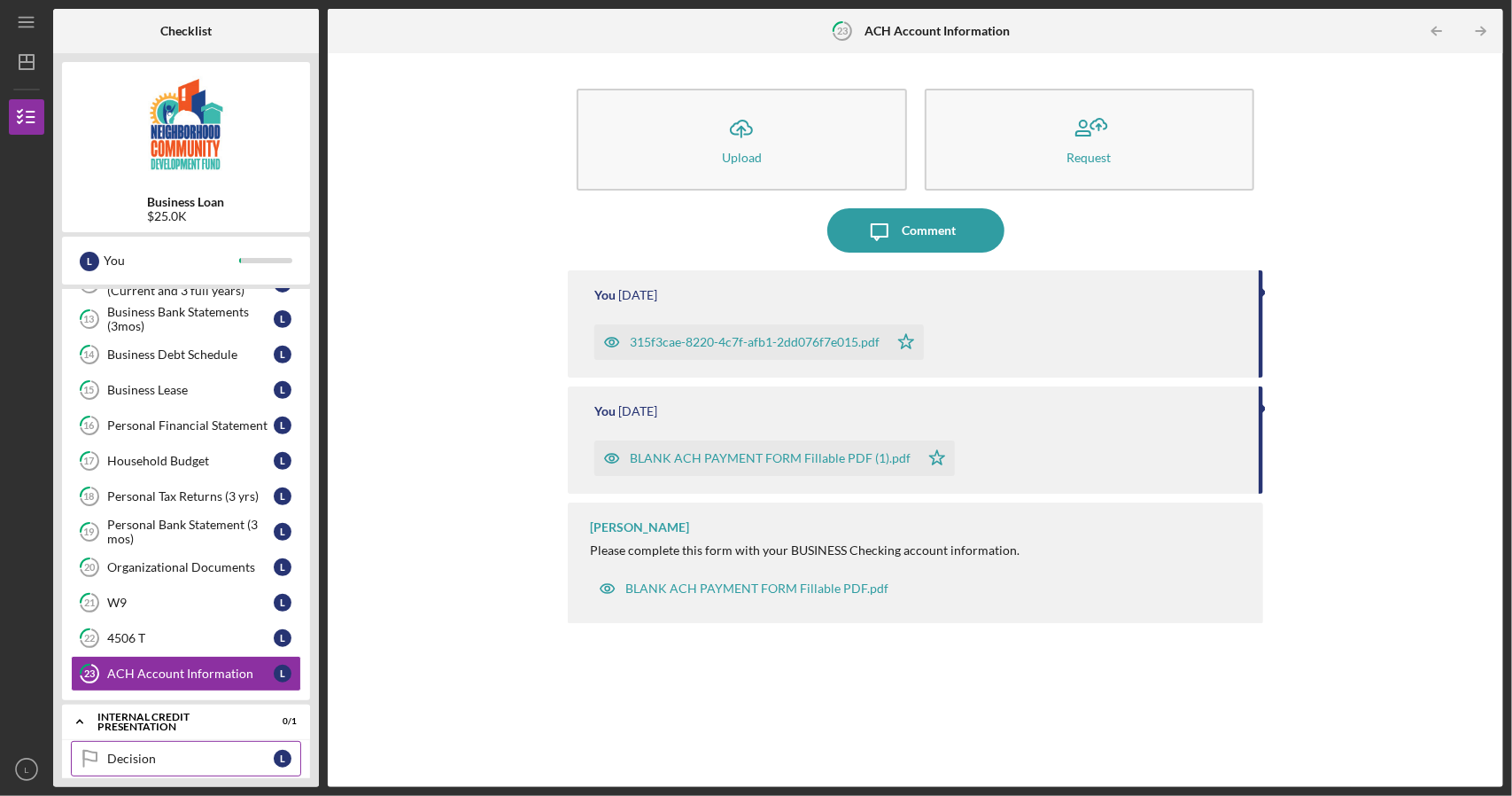
click at [204, 741] on link "Decision Decision L" at bounding box center [186, 758] width 230 height 35
